Goal: Obtain resource: Download file/media

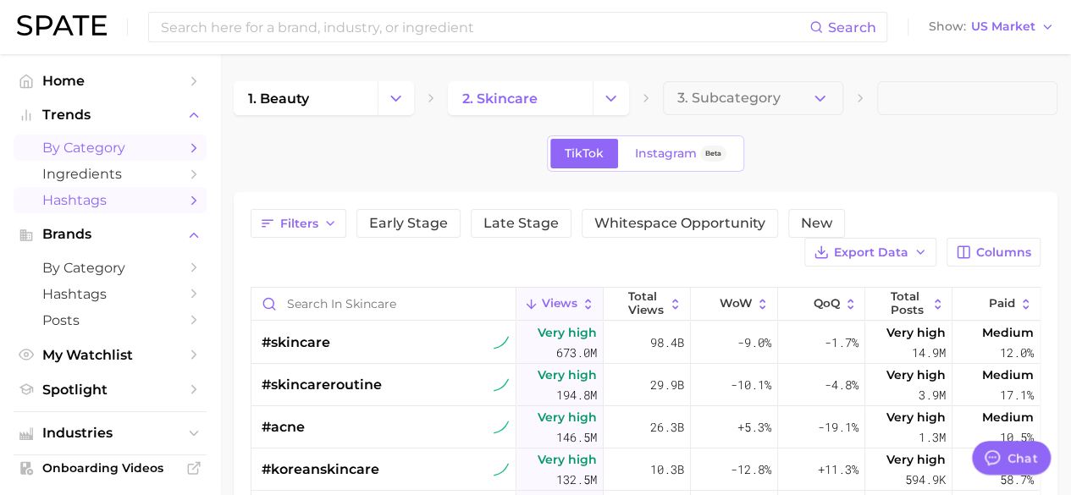
click at [192, 145] on polyline "Sidebar" at bounding box center [194, 148] width 4 height 8
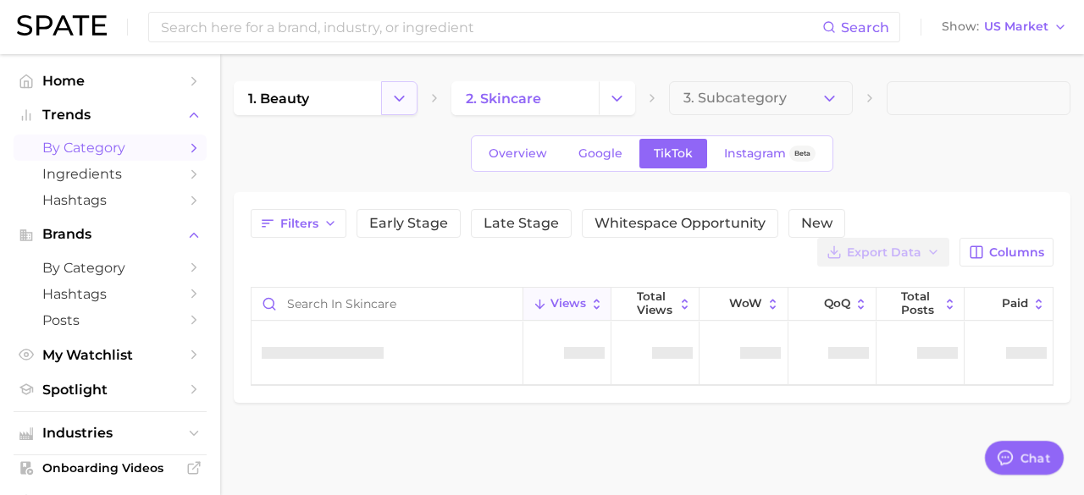
click at [403, 92] on icon "Change Category" at bounding box center [399, 99] width 18 height 18
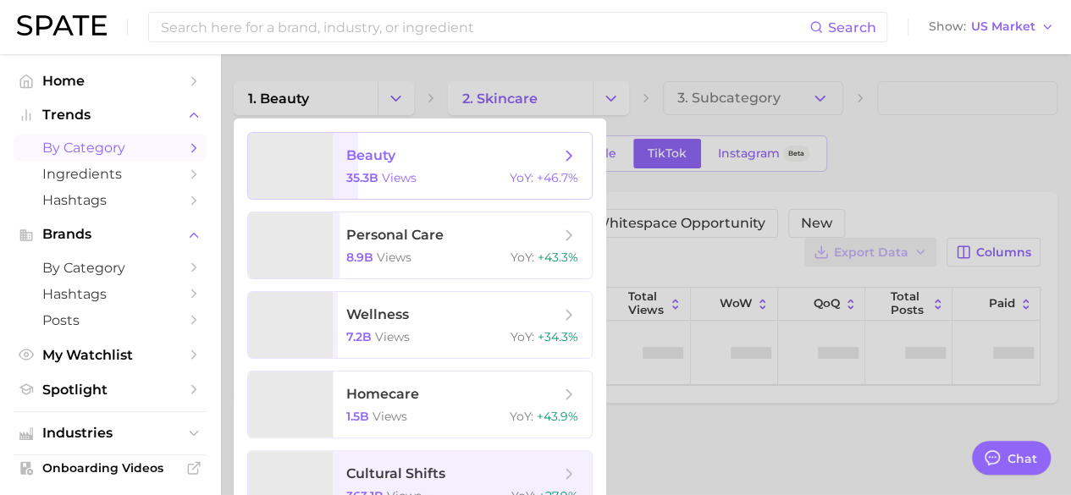
click at [440, 160] on span "beauty" at bounding box center [452, 155] width 213 height 19
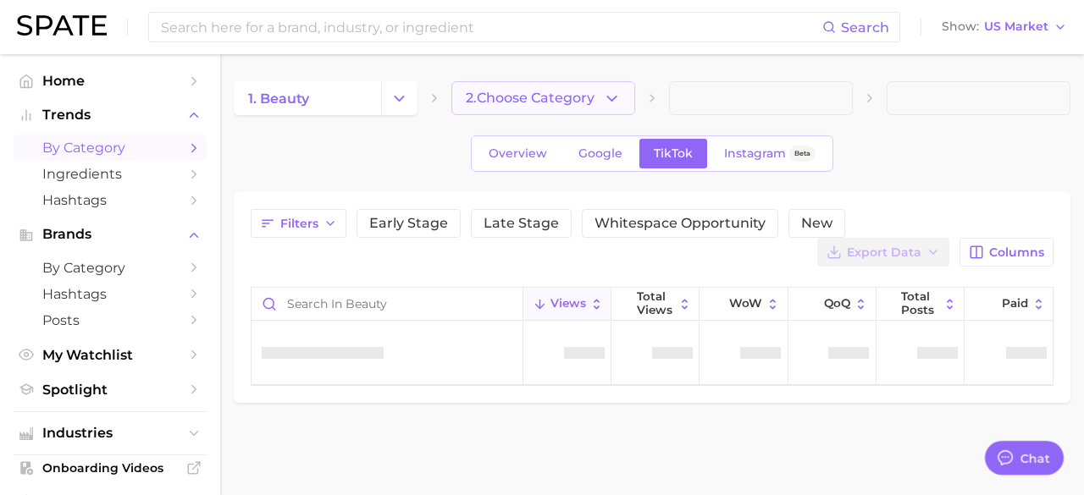
click at [611, 96] on icon "button" at bounding box center [612, 99] width 18 height 18
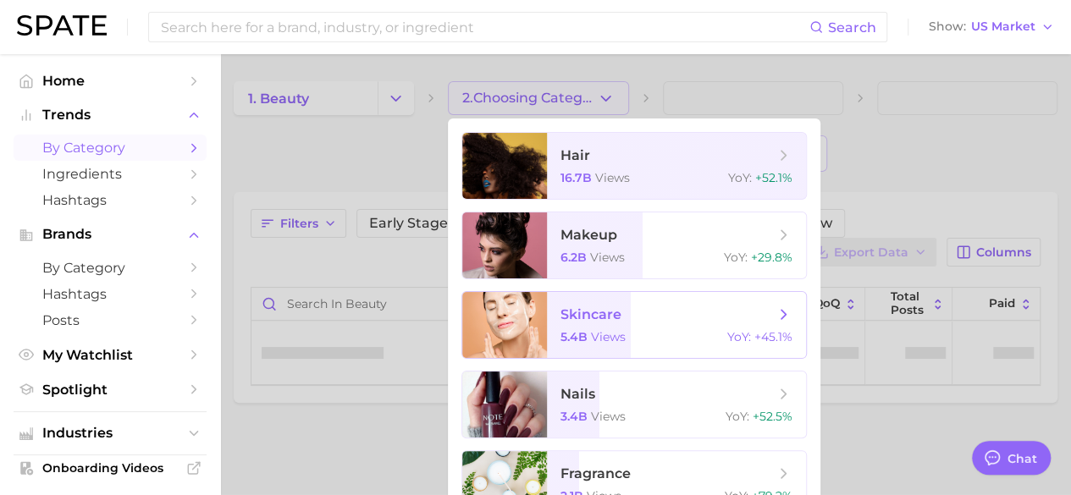
click at [620, 330] on span "views" at bounding box center [608, 336] width 35 height 15
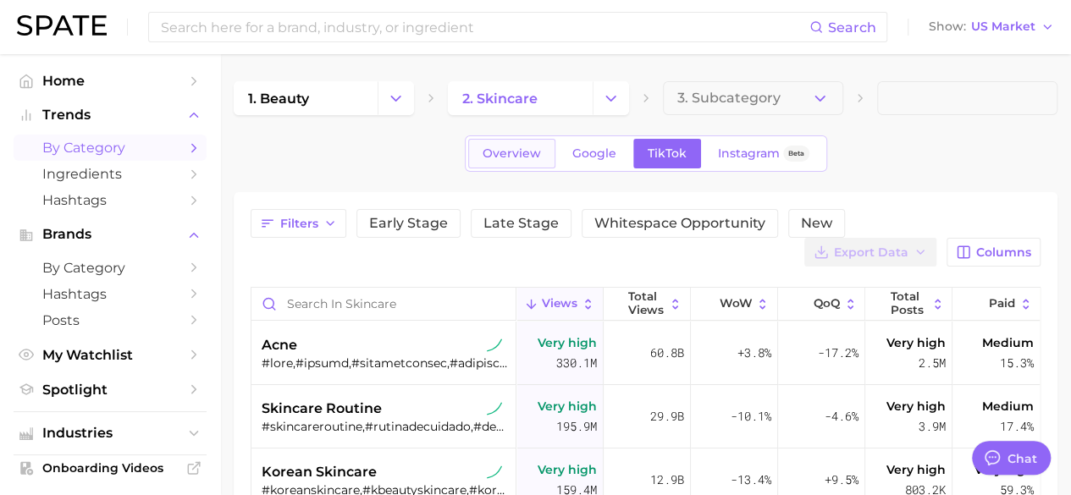
click at [527, 141] on link "Overview" at bounding box center [511, 154] width 87 height 30
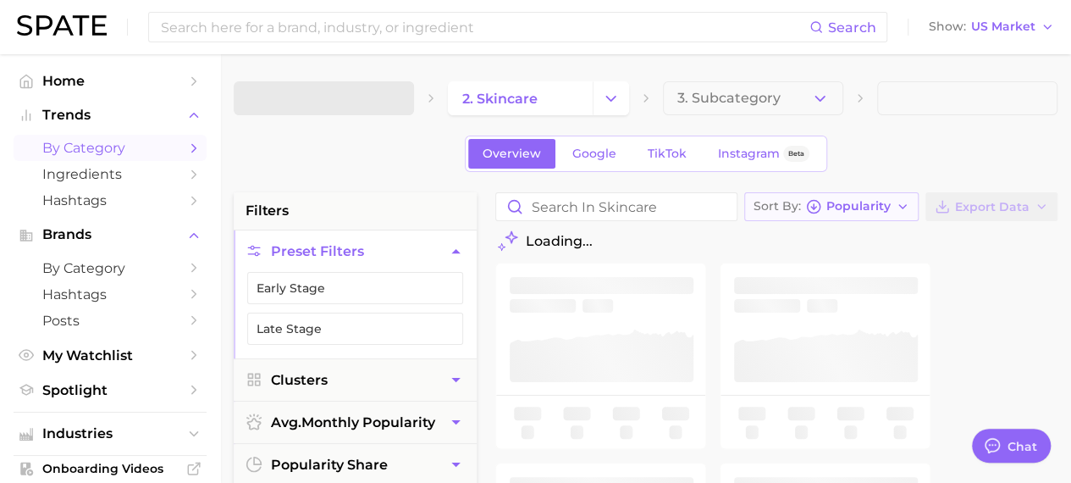
click at [901, 204] on icon "button" at bounding box center [903, 207] width 14 height 14
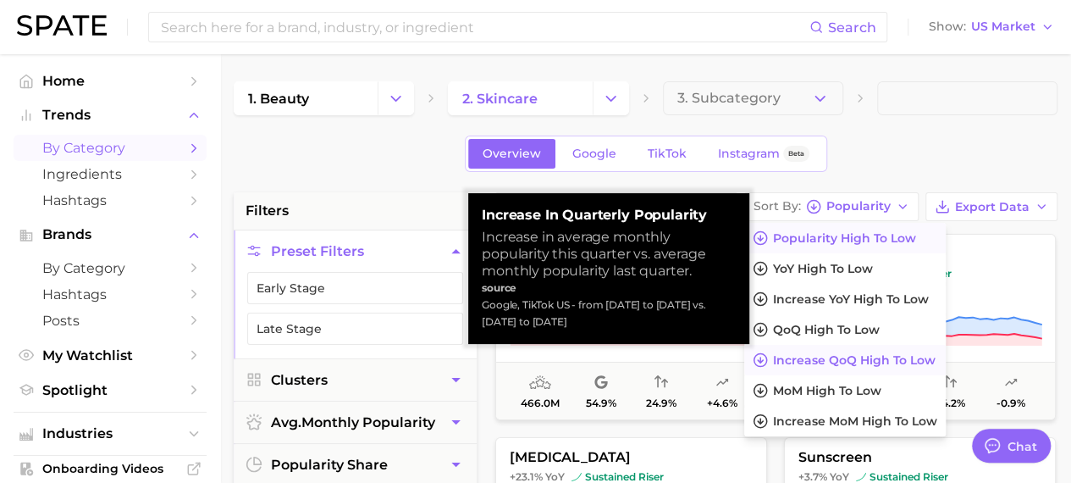
click at [869, 367] on button "Increase QoQ high to low" at bounding box center [844, 360] width 201 height 30
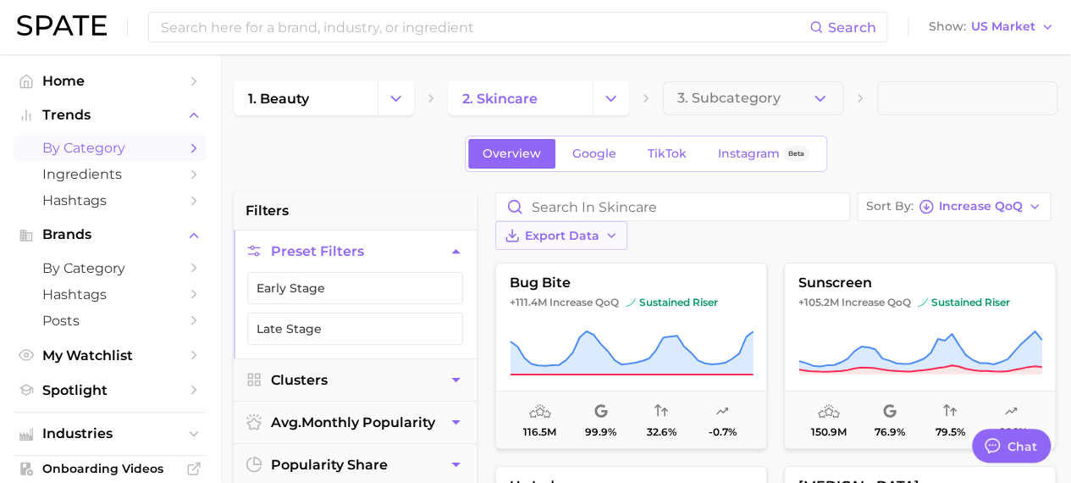
click at [627, 221] on button "Export Data" at bounding box center [561, 235] width 132 height 29
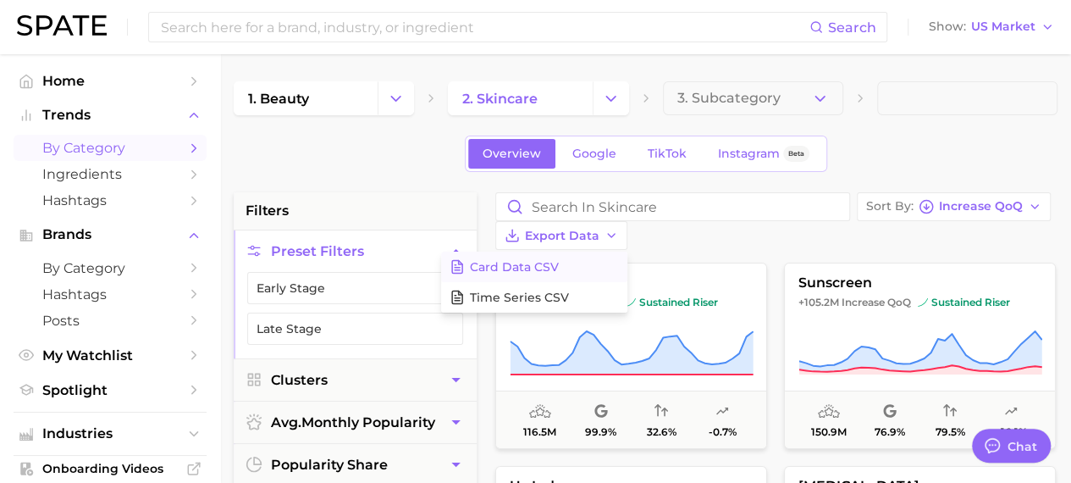
click at [627, 251] on button "Card Data CSV" at bounding box center [534, 266] width 186 height 30
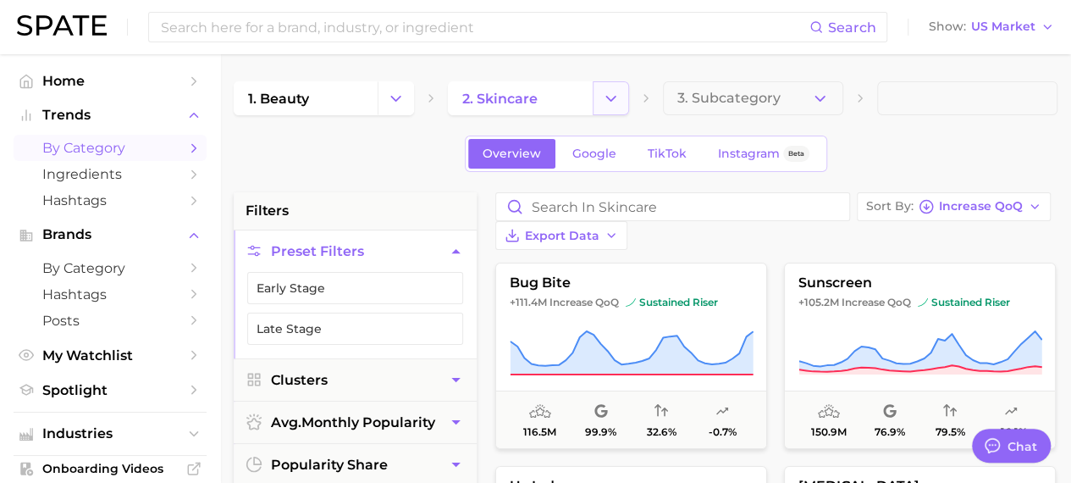
click at [615, 102] on icon "Change Category" at bounding box center [611, 99] width 18 height 18
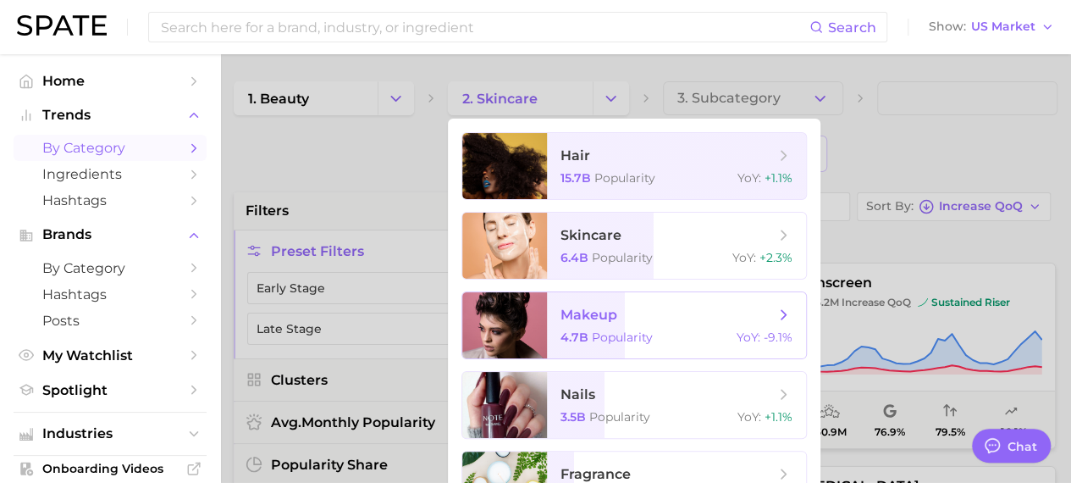
click at [585, 312] on span "makeup" at bounding box center [588, 314] width 57 height 16
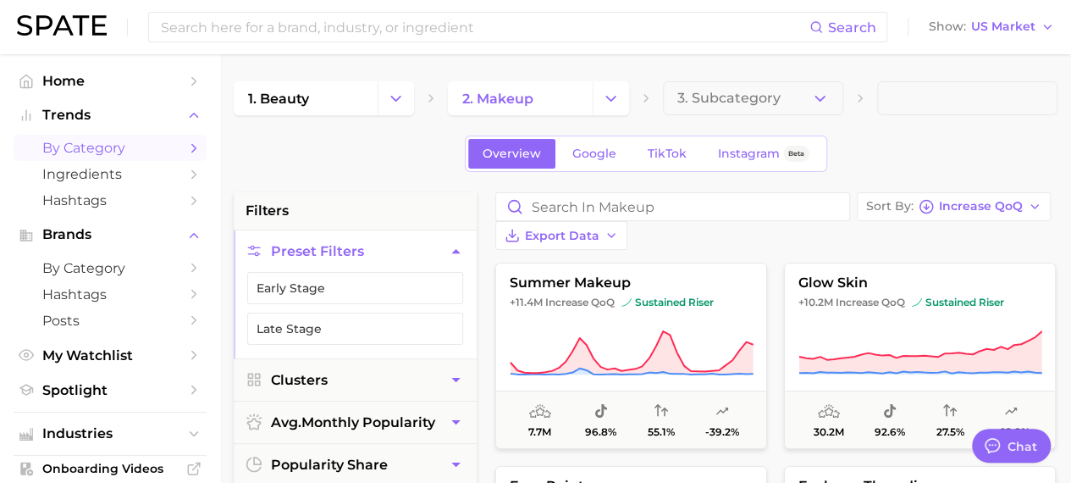
click at [921, 206] on div "Sort By Increase QoQ Export Data" at bounding box center [776, 221] width 562 height 58
click at [1028, 202] on icon "button" at bounding box center [1035, 207] width 14 height 14
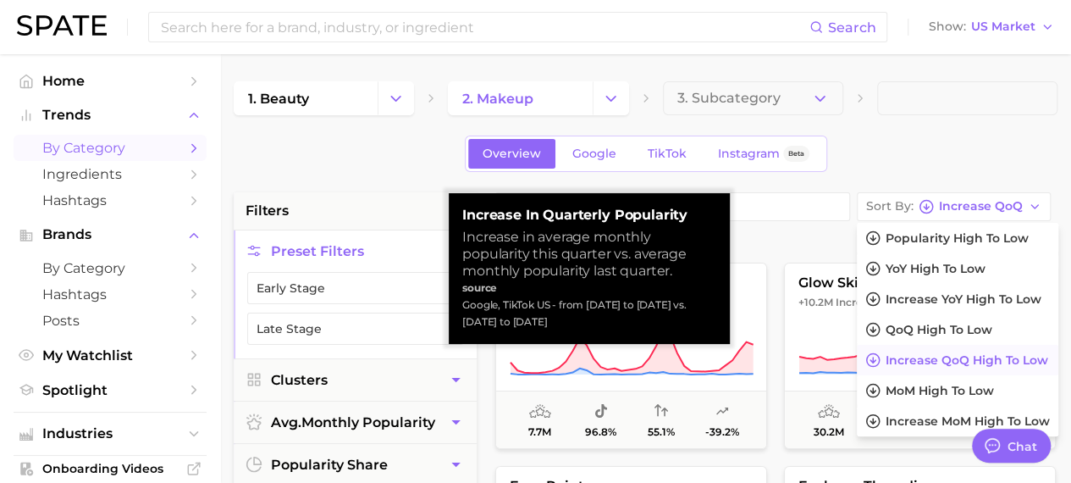
click at [885, 363] on span "Increase QoQ high to low" at bounding box center [966, 360] width 163 height 14
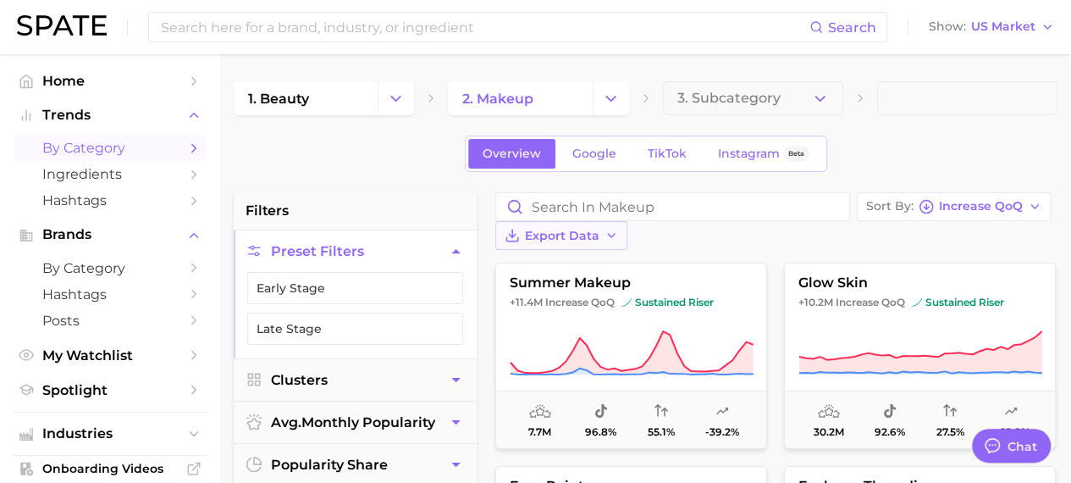
click at [618, 229] on icon "button" at bounding box center [611, 236] width 14 height 14
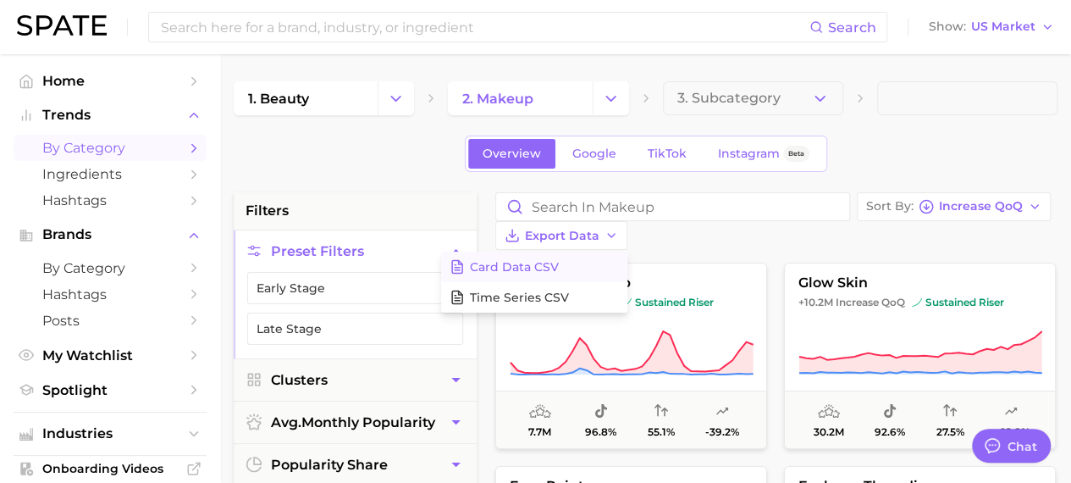
click at [559, 260] on span "Card Data CSV" at bounding box center [514, 267] width 89 height 14
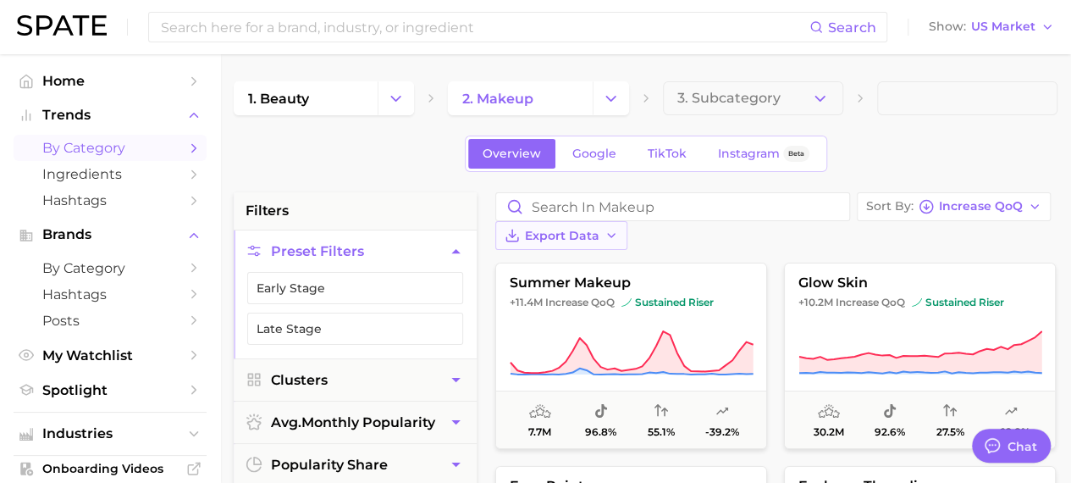
click at [599, 229] on span "Export Data" at bounding box center [562, 236] width 74 height 14
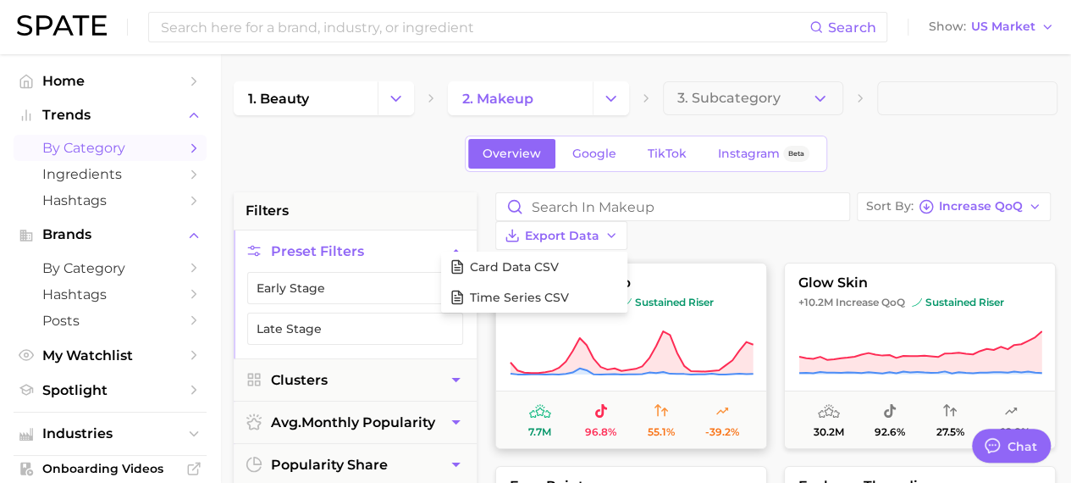
type textarea "x"
